Goal: Information Seeking & Learning: Learn about a topic

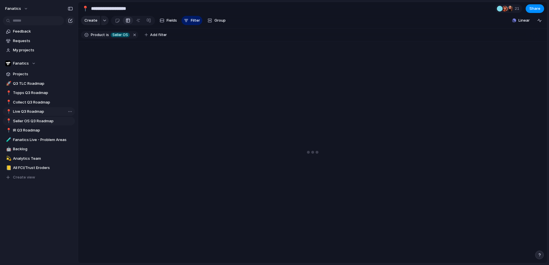
click at [37, 112] on span "Live Q3 Roadmap" at bounding box center [43, 112] width 60 height 6
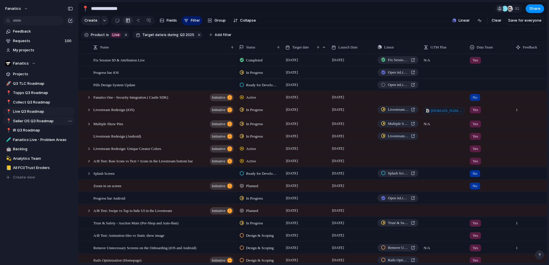
click at [36, 120] on span "Seller OS Q3 Roadmap" at bounding box center [43, 121] width 60 height 6
type input "**********"
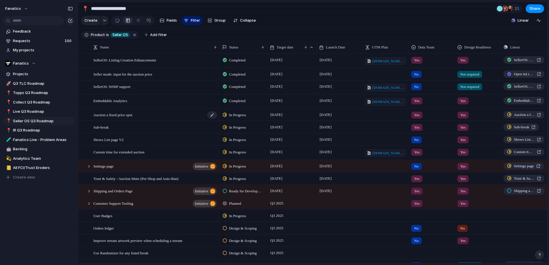
click at [152, 115] on div "Auction a fixed price spot" at bounding box center [155, 115] width 124 height 12
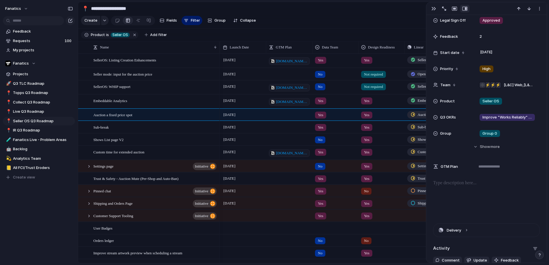
scroll to position [102, 0]
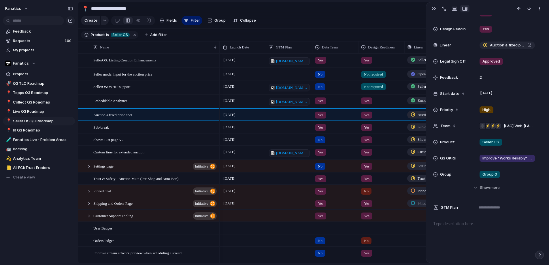
click at [276, 113] on div at bounding box center [288, 112] width 45 height 6
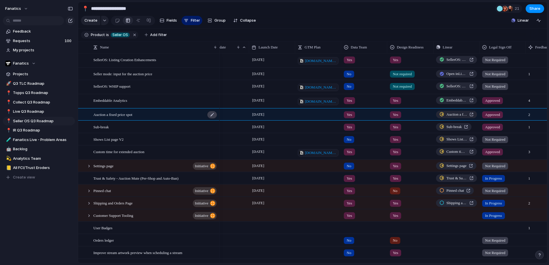
scroll to position [0, 31]
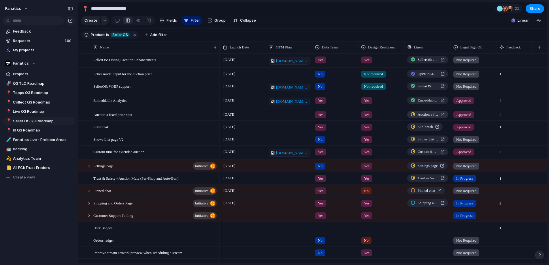
click at [430, 115] on span "Auction a fixed price spot" at bounding box center [427, 114] width 21 height 6
click at [283, 126] on div at bounding box center [288, 124] width 45 height 6
type textarea "**********"
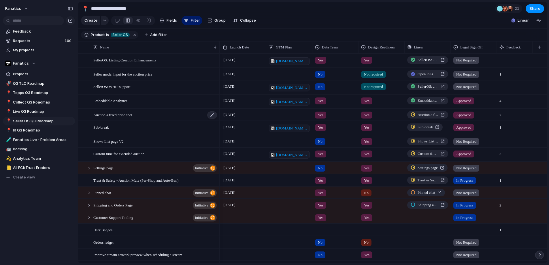
click at [179, 117] on div "Auction a fixed price spot" at bounding box center [155, 115] width 124 height 12
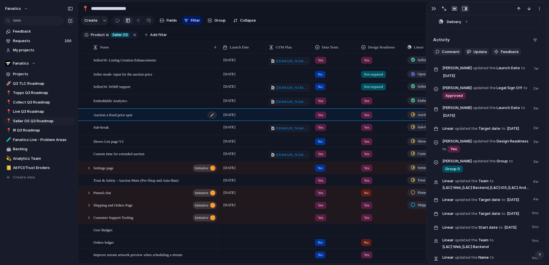
scroll to position [8, 0]
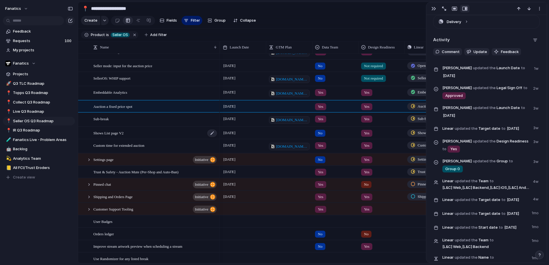
click at [152, 133] on div "Shows List page V2" at bounding box center [155, 133] width 124 height 12
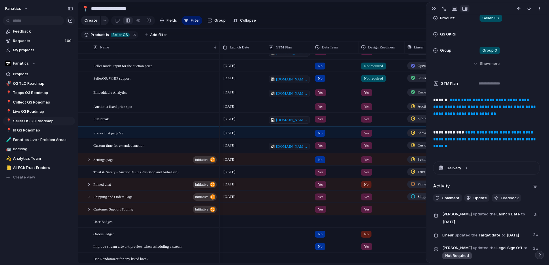
scroll to position [207, 0]
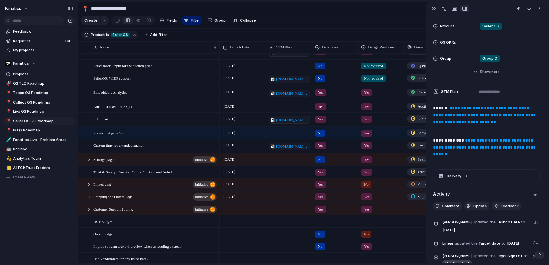
click at [455, 145] on link "**********" at bounding box center [485, 147] width 104 height 18
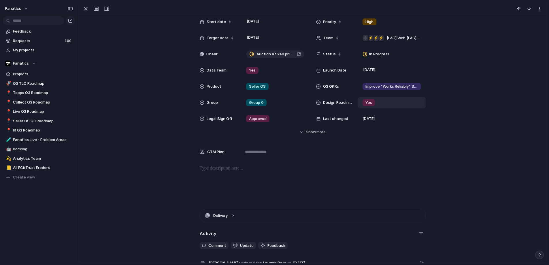
scroll to position [35, 0]
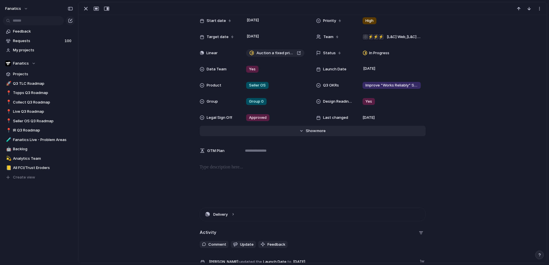
click at [319, 130] on span "more" at bounding box center [320, 131] width 9 height 6
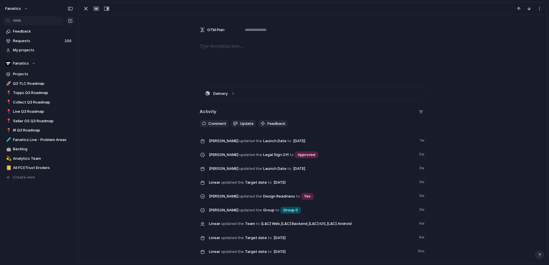
scroll to position [0, 0]
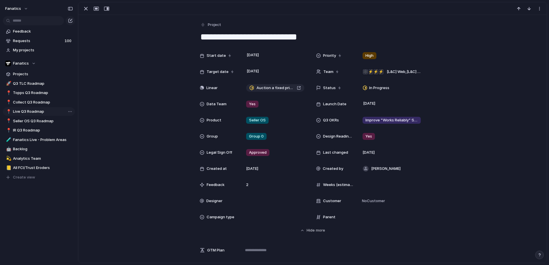
click at [31, 111] on span "Live Q3 Roadmap" at bounding box center [43, 112] width 60 height 6
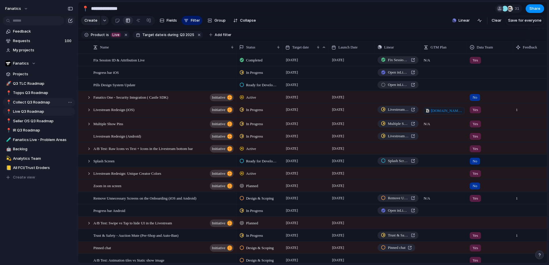
click at [30, 101] on span "Collect Q3 Roadmap" at bounding box center [43, 102] width 60 height 6
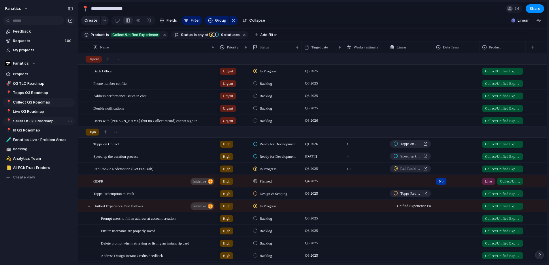
click at [30, 123] on span "Seller OS Q3 Roadmap" at bounding box center [43, 121] width 60 height 6
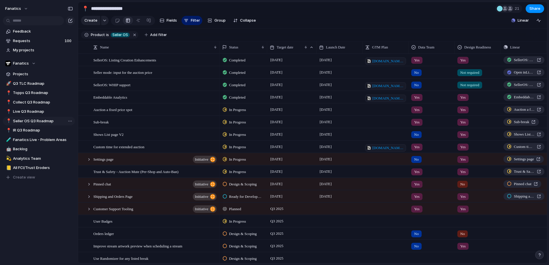
type input "**********"
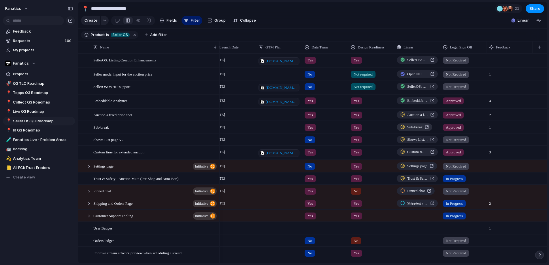
click at [412, 127] on span "Sub-break" at bounding box center [414, 127] width 15 height 6
